Goal: Transaction & Acquisition: Purchase product/service

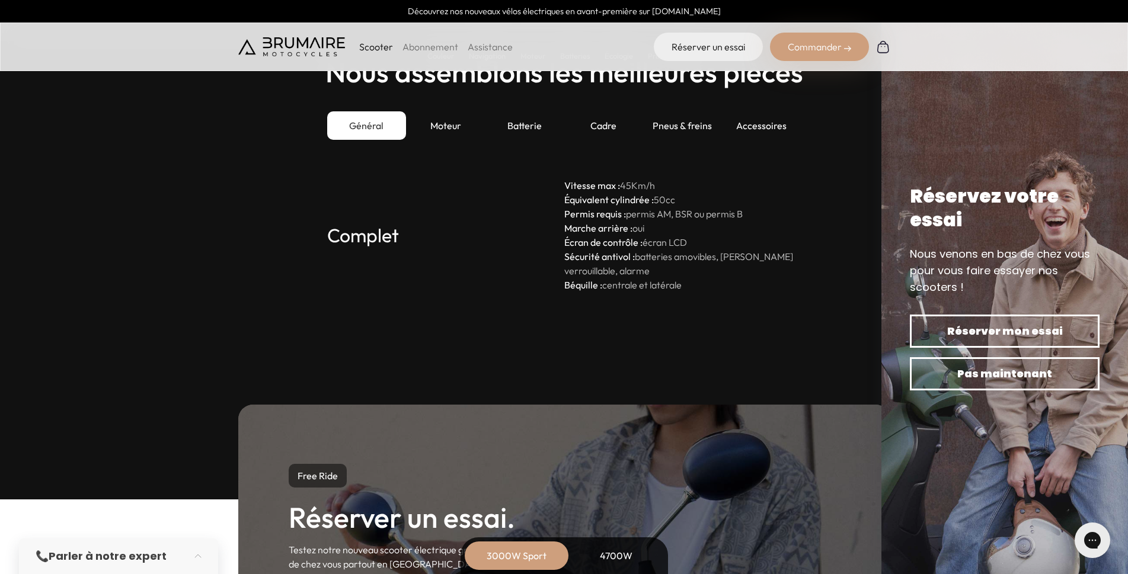
scroll to position [3279, 0]
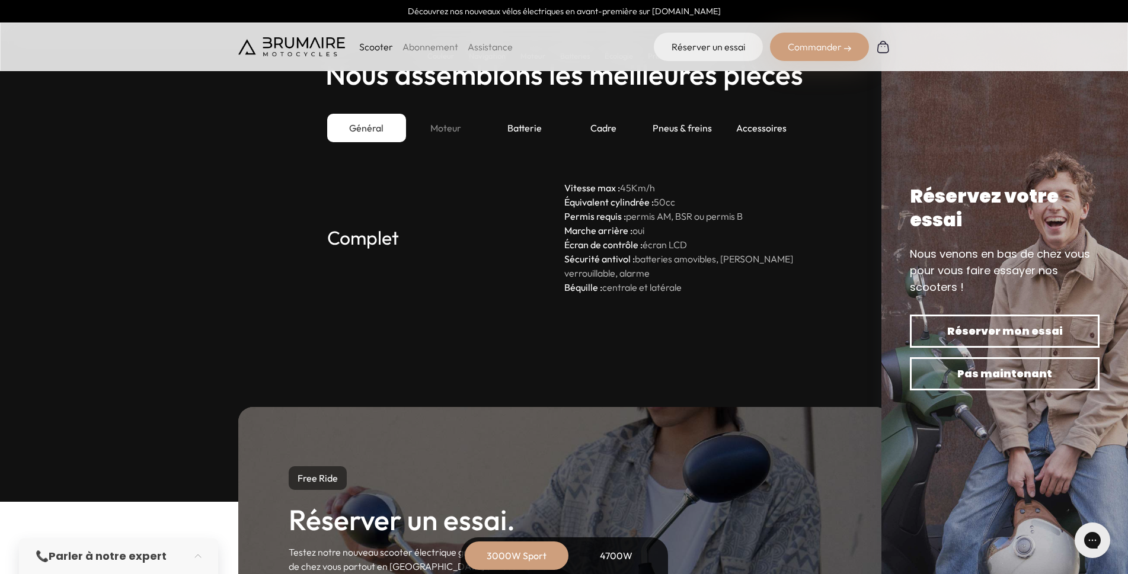
click at [450, 129] on div "Moteur" at bounding box center [445, 128] width 79 height 28
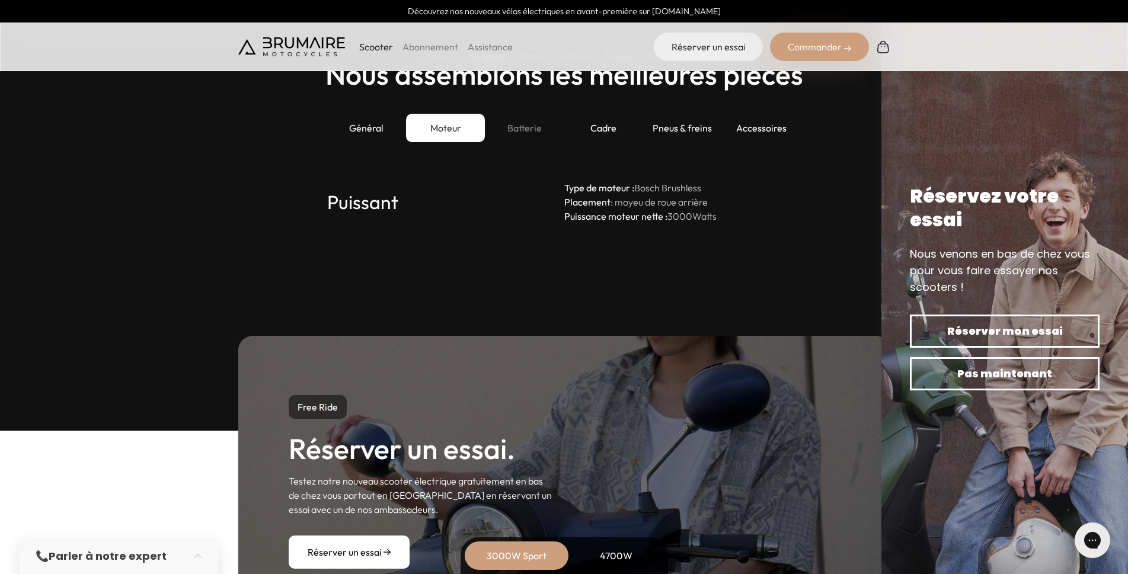
click at [505, 120] on div "Batterie" at bounding box center [524, 128] width 79 height 28
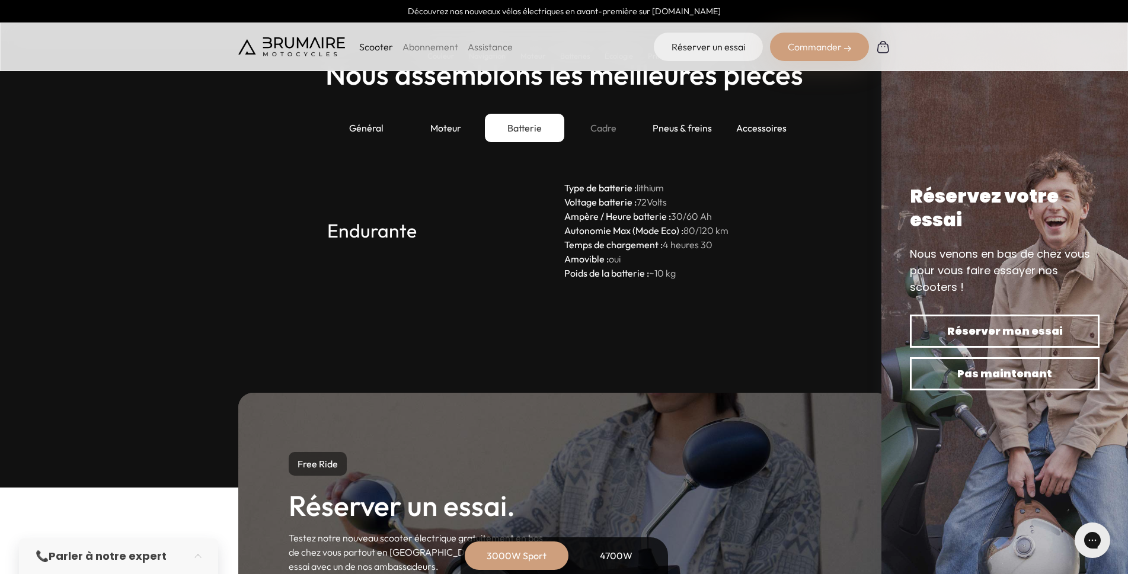
click at [612, 140] on div "Cadre" at bounding box center [603, 128] width 79 height 28
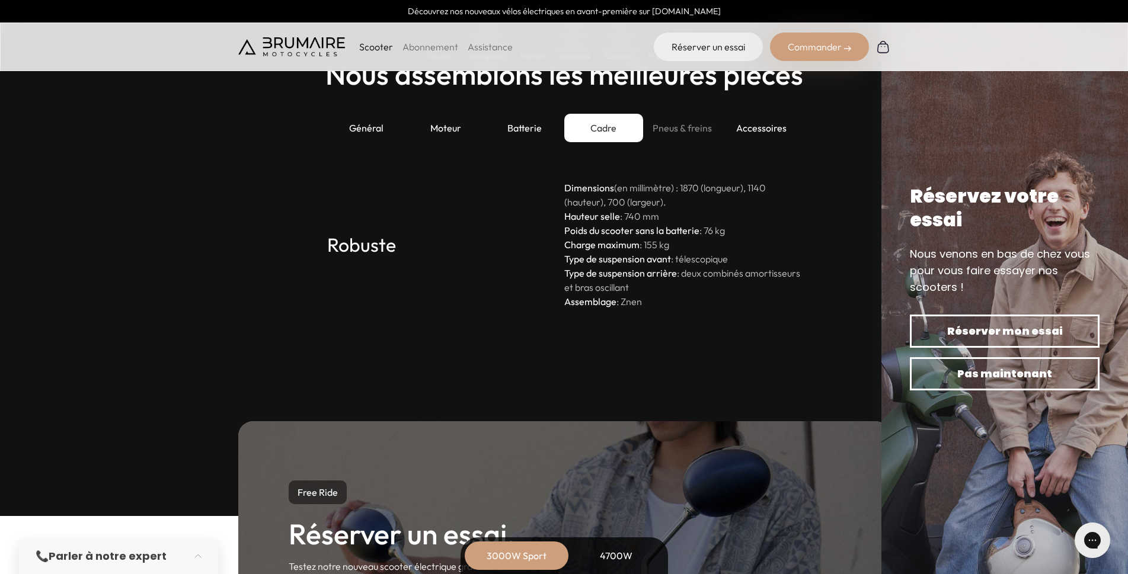
click at [670, 133] on div "Pneus & freins" at bounding box center [682, 128] width 79 height 28
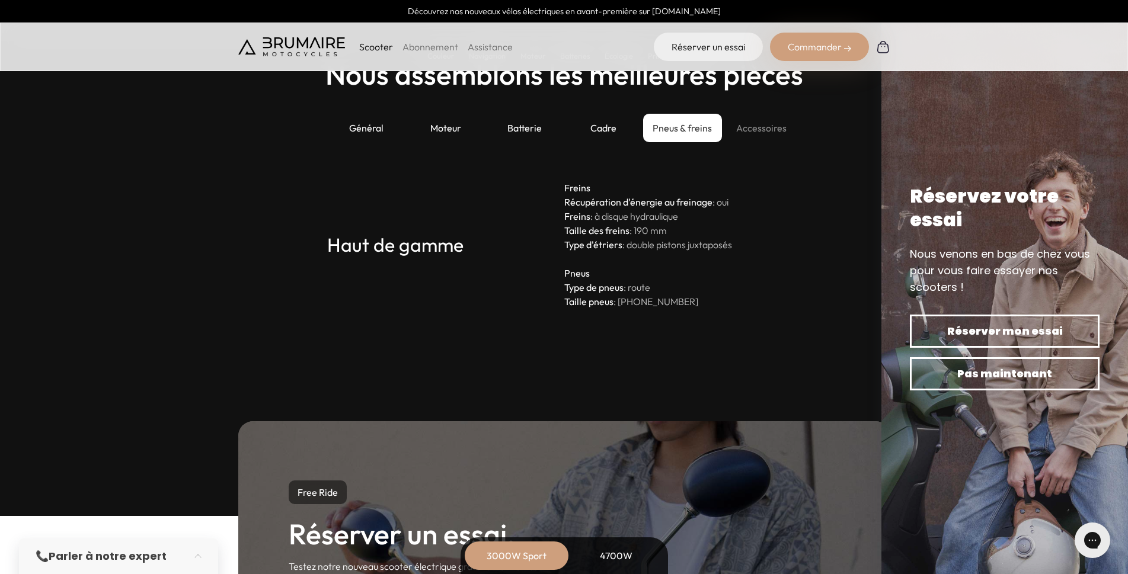
click at [756, 130] on div "Accessoires" at bounding box center [761, 128] width 79 height 28
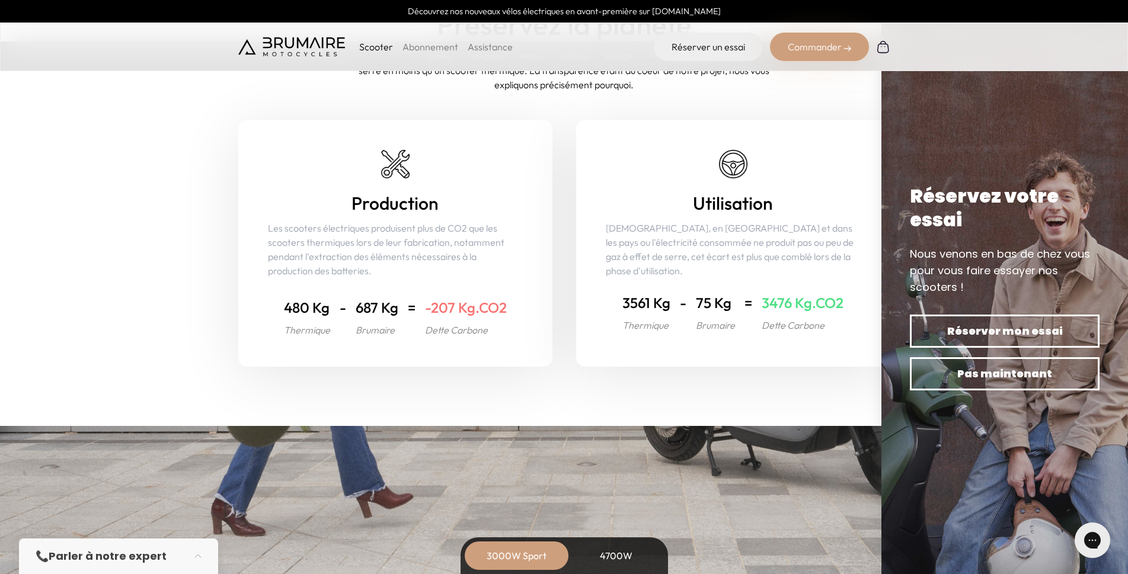
scroll to position [1212, 0]
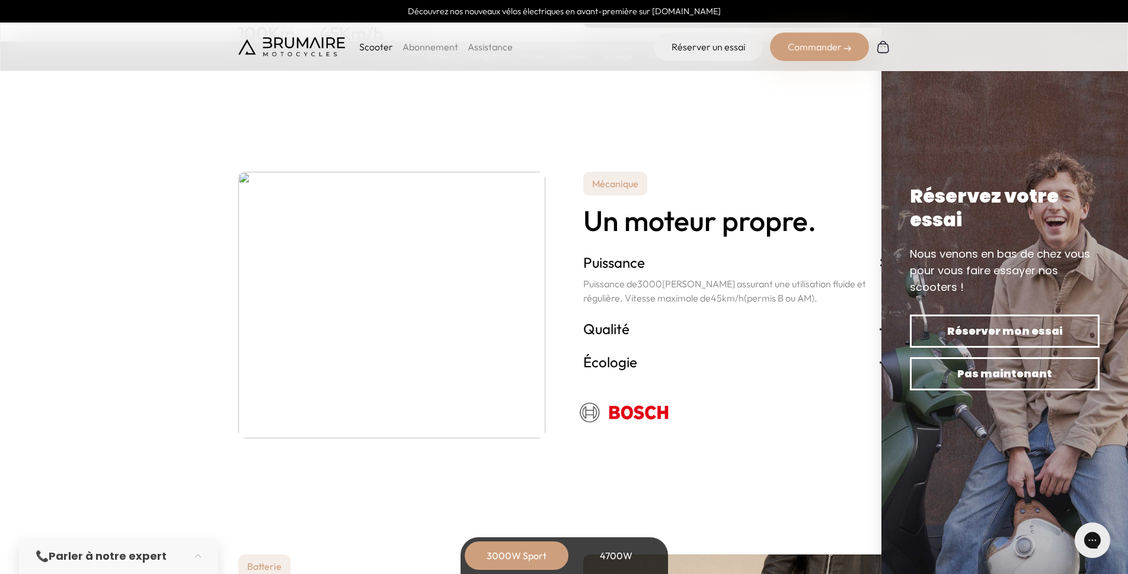
drag, startPoint x: 397, startPoint y: 395, endPoint x: 381, endPoint y: 97, distance: 297.9
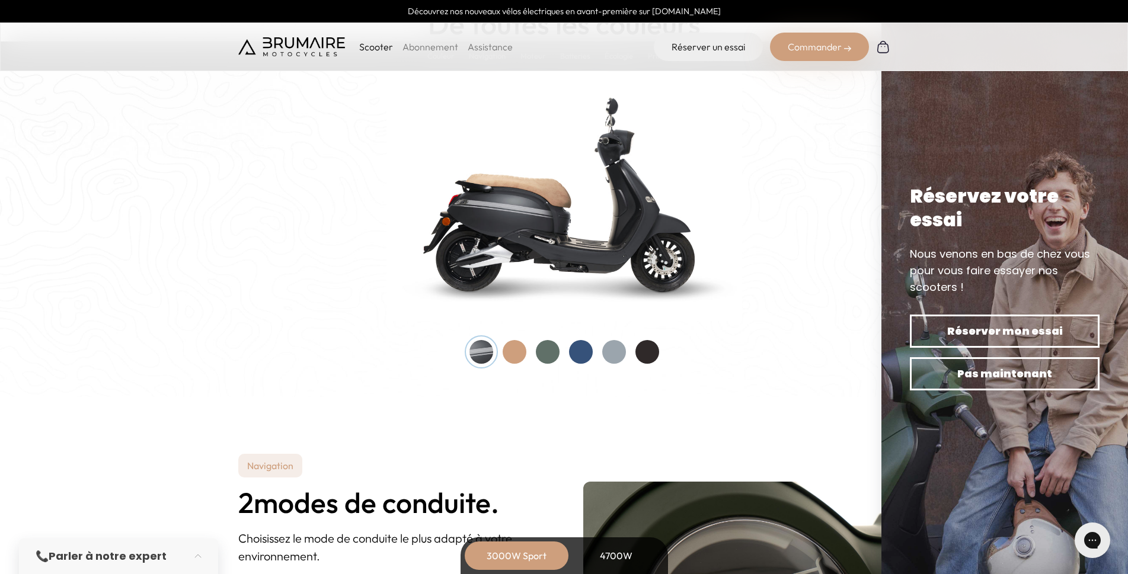
click at [825, 49] on div "Commander" at bounding box center [819, 47] width 99 height 28
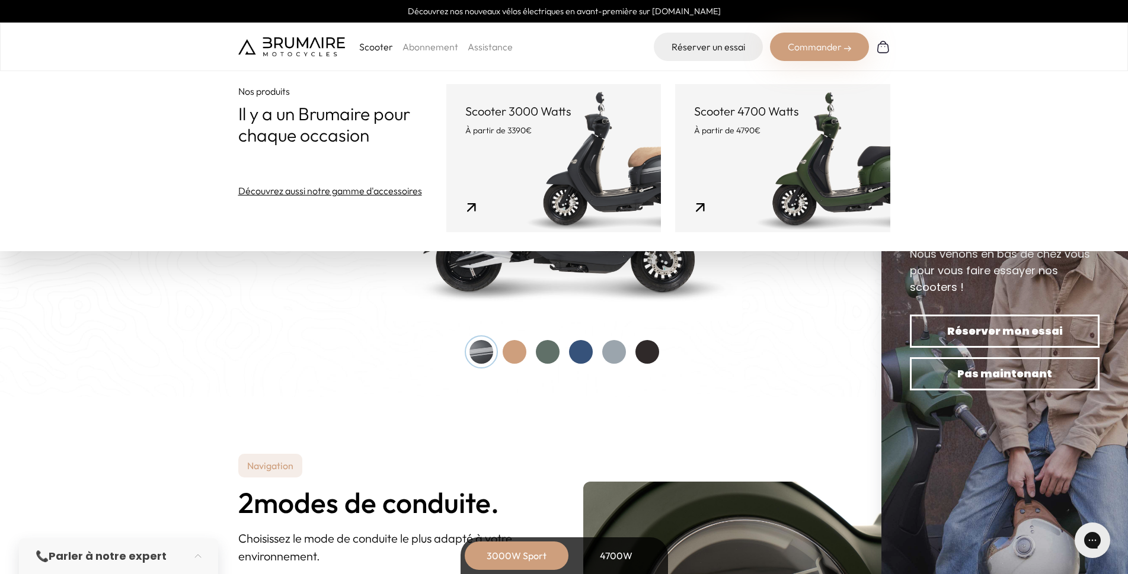
click at [327, 194] on link "Découvrez aussi notre gamme d'accessoires" at bounding box center [330, 191] width 184 height 14
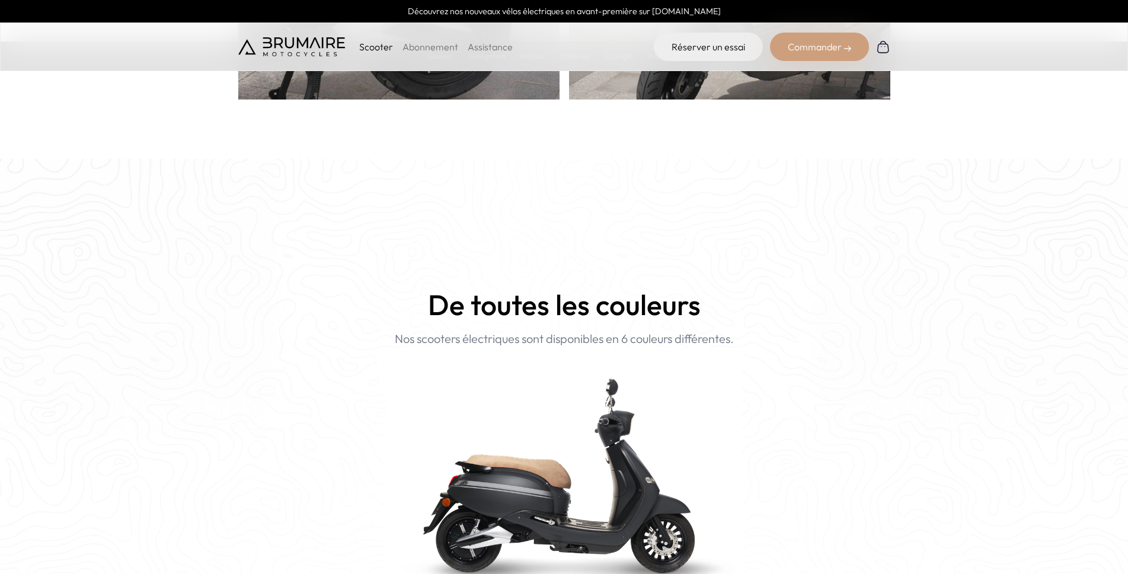
click at [831, 51] on div "Commander" at bounding box center [819, 47] width 99 height 28
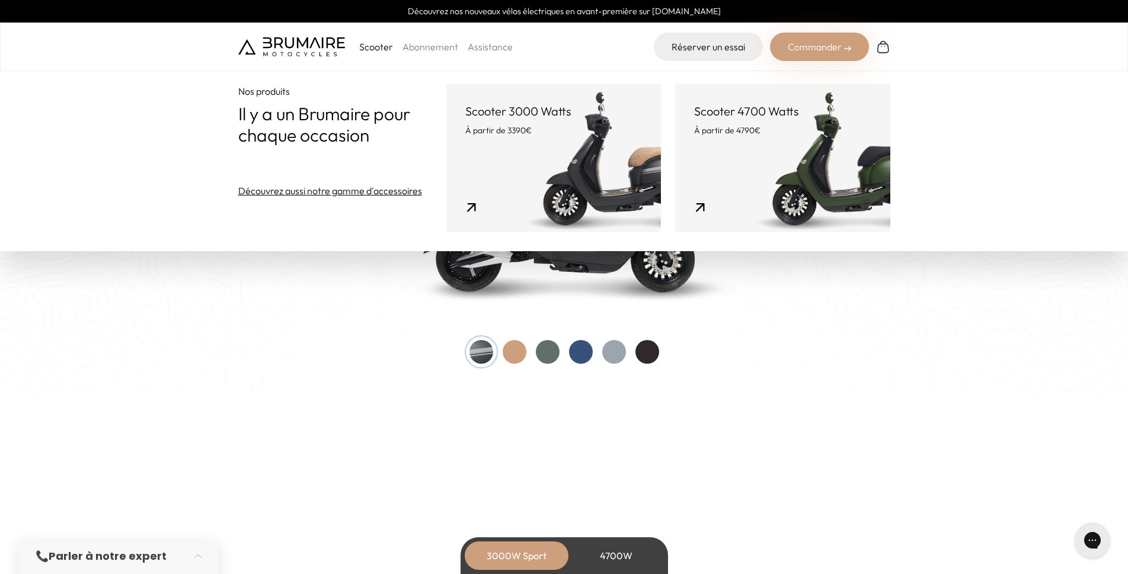
click at [556, 174] on link "Scooter 3000 Watts À partir de 3390€" at bounding box center [553, 158] width 215 height 148
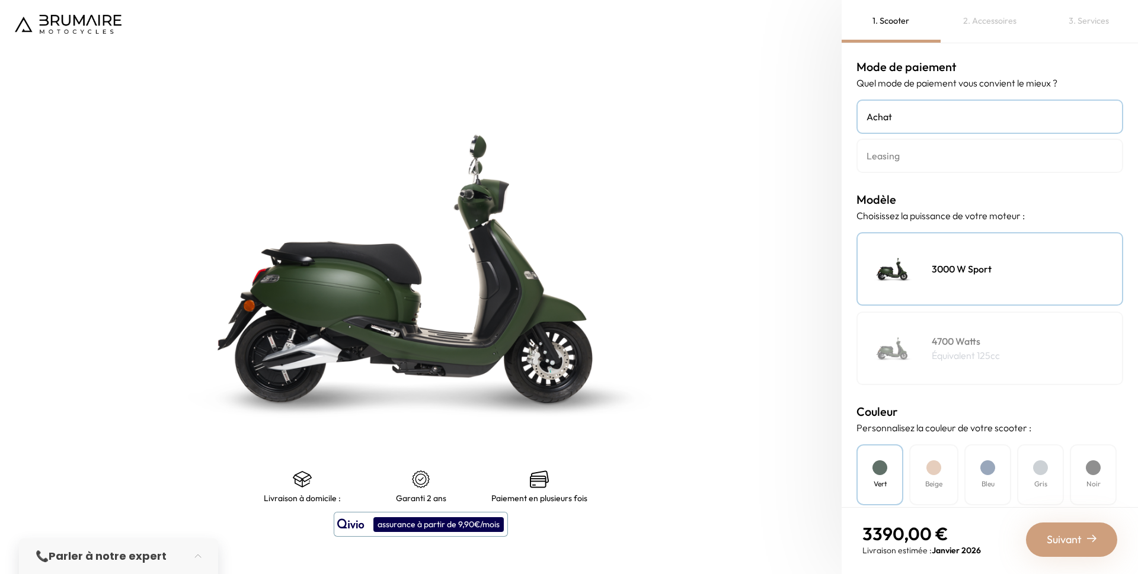
click at [950, 261] on div "3000 W Sport" at bounding box center [989, 268] width 267 height 73
click at [924, 457] on div "Beige" at bounding box center [933, 474] width 49 height 61
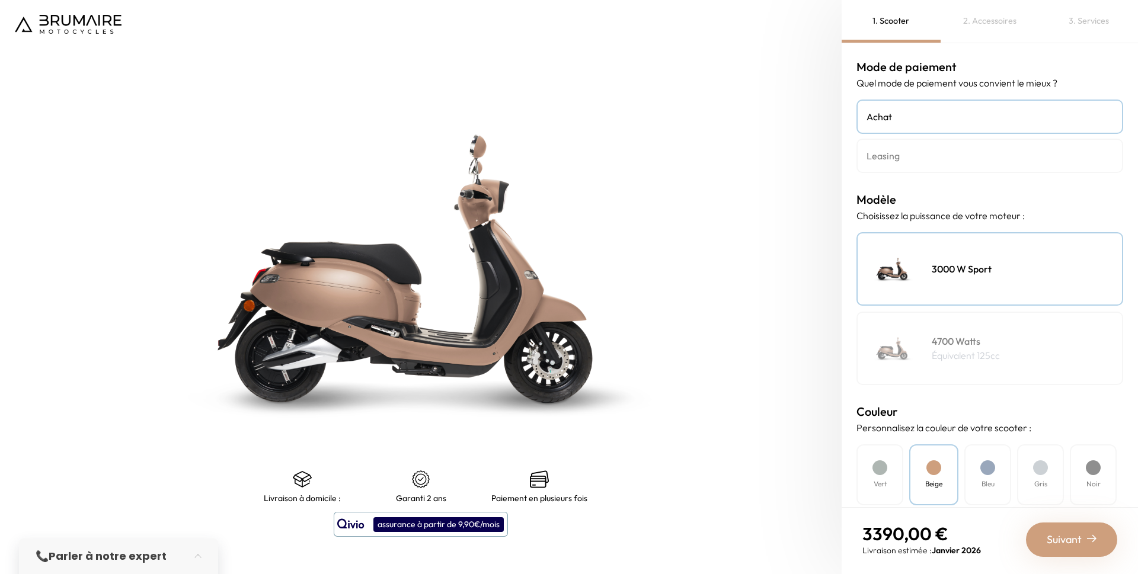
click at [389, 357] on img at bounding box center [421, 269] width 1052 height 718
